Goal: Information Seeking & Learning: Learn about a topic

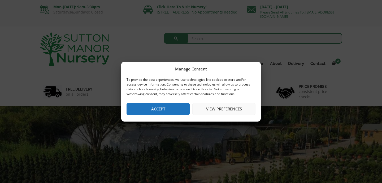
click at [158, 107] on button "Accept" at bounding box center [158, 109] width 63 height 12
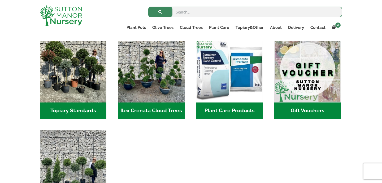
scroll to position [471, 0]
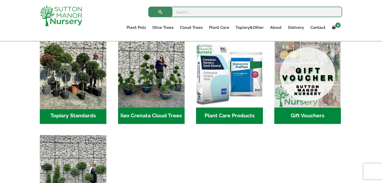
click at [86, 67] on img "Visit product category Topiary Standards" at bounding box center [73, 74] width 70 height 70
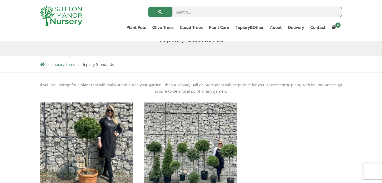
scroll to position [30, 0]
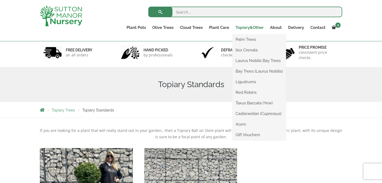
click at [245, 26] on link "Topiary&Other" at bounding box center [249, 27] width 34 height 7
click at [249, 40] on link "Palm Trees" at bounding box center [259, 40] width 54 height 8
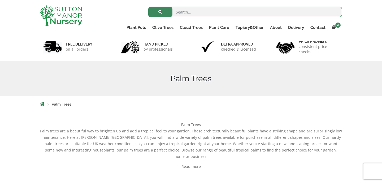
scroll to position [32, 0]
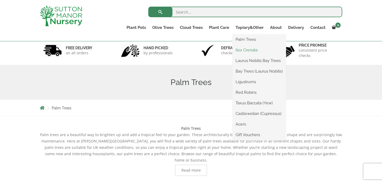
click at [249, 50] on link "Ilex Crenata" at bounding box center [259, 50] width 54 height 8
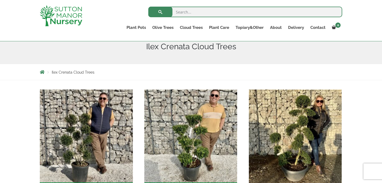
scroll to position [34, 0]
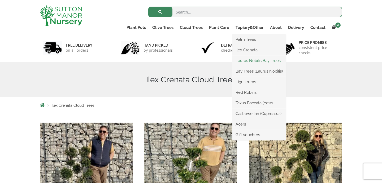
click at [253, 57] on link "Laurus Nobilis Bay Trees" at bounding box center [259, 61] width 54 height 8
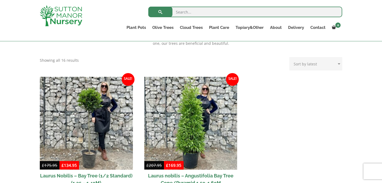
scroll to position [195, 0]
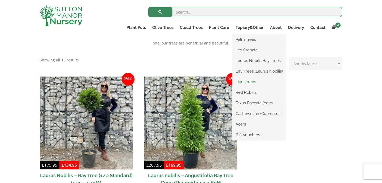
click at [254, 81] on link "Ligustrums" at bounding box center [259, 82] width 54 height 8
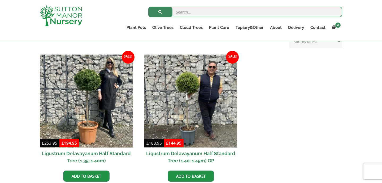
scroll to position [128, 0]
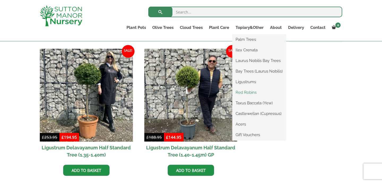
click at [249, 91] on link "Red Robins" at bounding box center [259, 93] width 54 height 8
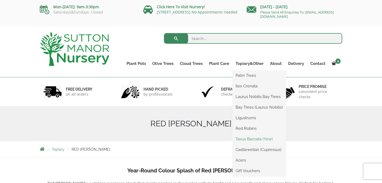
click at [249, 138] on link "Taxus Baccata (Yew)" at bounding box center [259, 139] width 54 height 8
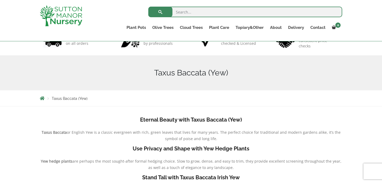
scroll to position [55, 0]
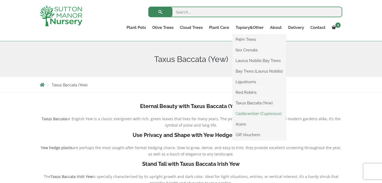
click at [253, 112] on link "Castlewellan (Cupressus)" at bounding box center [259, 114] width 54 height 8
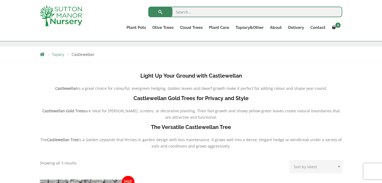
scroll to position [90, 0]
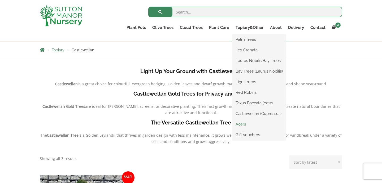
click at [248, 123] on link "Acers" at bounding box center [259, 124] width 54 height 8
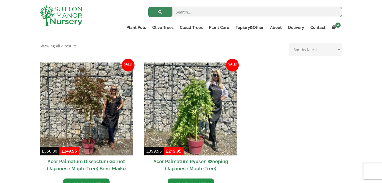
scroll to position [137, 0]
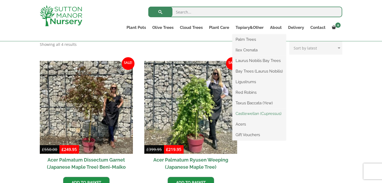
click at [249, 112] on link "Castlewellan (Cupressus)" at bounding box center [259, 114] width 54 height 8
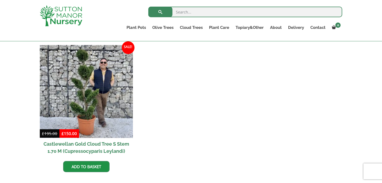
scroll to position [221, 0]
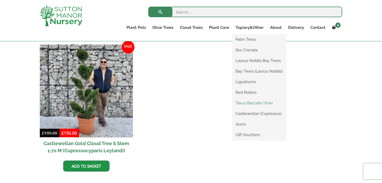
click at [246, 101] on link "Taxus Baccata (Yew)" at bounding box center [259, 103] width 54 height 8
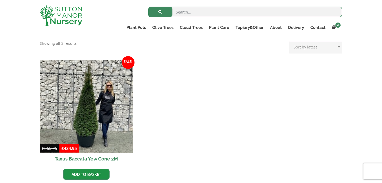
scroll to position [218, 0]
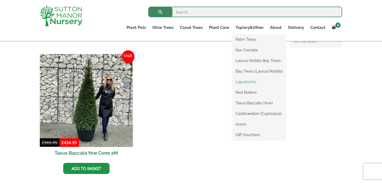
click at [249, 81] on link "Ligustrums" at bounding box center [259, 82] width 54 height 8
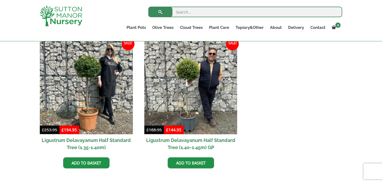
scroll to position [135, 0]
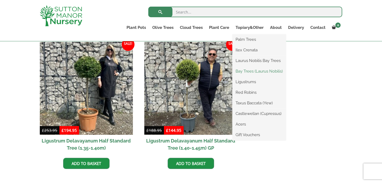
click at [249, 70] on link "Bay Trees (Laurus Nobilis)" at bounding box center [259, 71] width 54 height 8
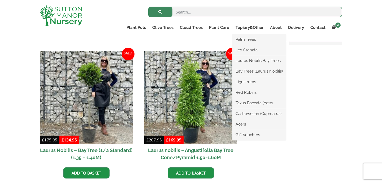
scroll to position [103, 0]
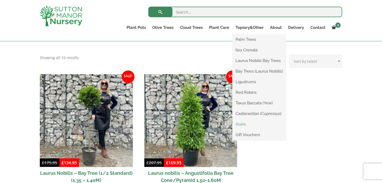
click at [241, 124] on link "Acers" at bounding box center [259, 124] width 54 height 8
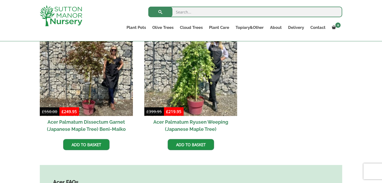
scroll to position [155, 0]
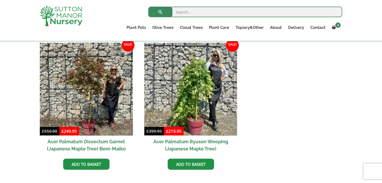
click at [318, 110] on ul "Sale! £ 550.00 Original price was: £550.00. £ 249.95 Current price is: £249.95.…" at bounding box center [191, 112] width 302 height 138
